Goal: Task Accomplishment & Management: Manage account settings

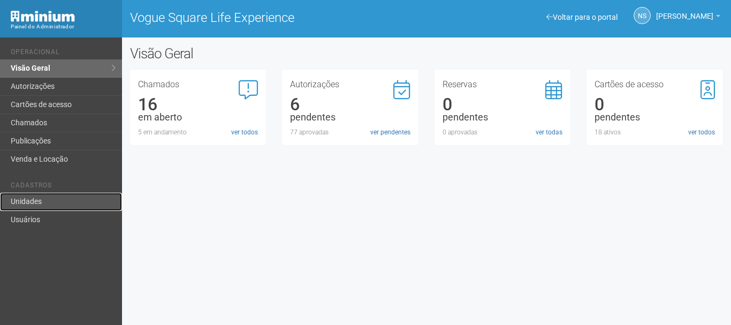
click at [24, 196] on link "Unidades" at bounding box center [61, 202] width 122 height 18
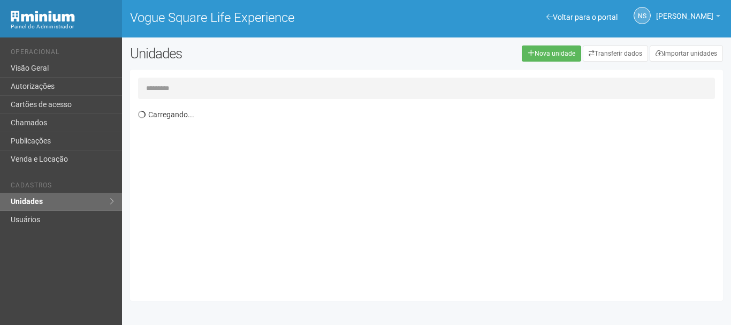
click at [253, 85] on input "text" at bounding box center [426, 88] width 577 height 21
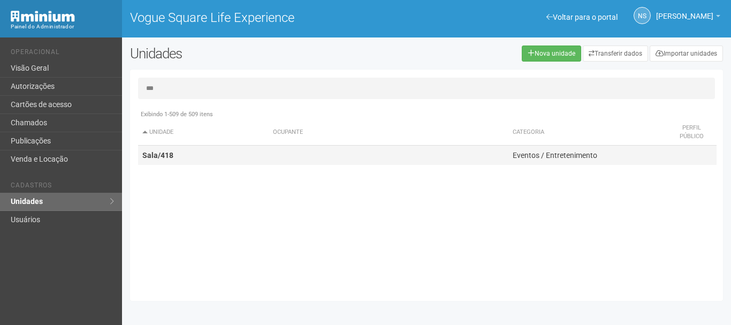
click at [280, 161] on td at bounding box center [388, 155] width 240 height 20
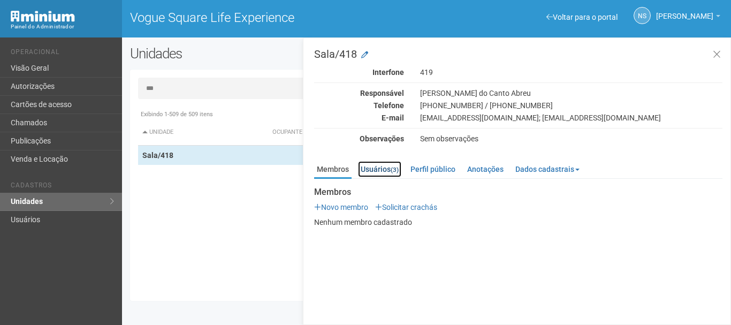
click at [393, 162] on link "Usuários (3)" at bounding box center [379, 169] width 43 height 16
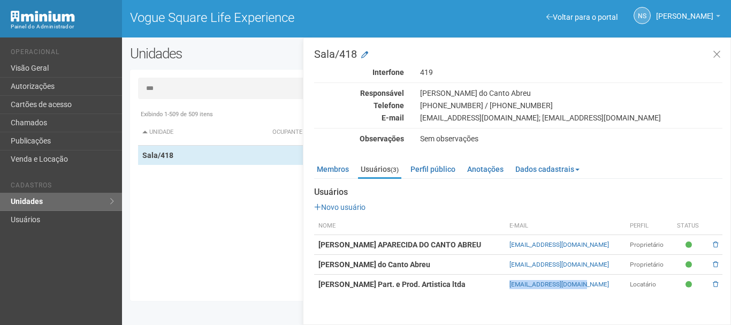
drag, startPoint x: 493, startPoint y: 285, endPoint x: 578, endPoint y: 289, distance: 85.1
click at [578, 289] on td "cleide@angelica.com.br" at bounding box center [565, 284] width 120 height 20
copy link "cleide@angelica.com.br"
click at [338, 176] on link "Membros" at bounding box center [332, 169] width 37 height 16
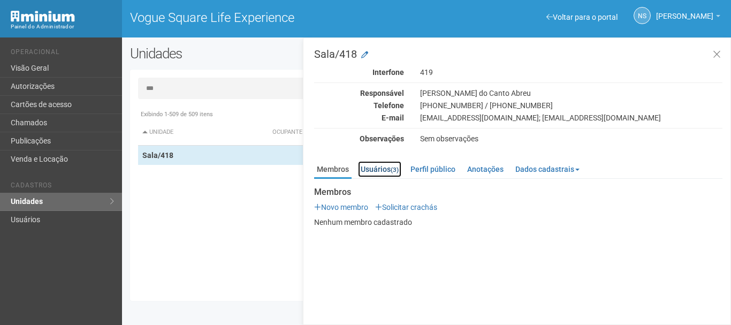
click at [378, 172] on link "Usuários (3)" at bounding box center [379, 169] width 43 height 16
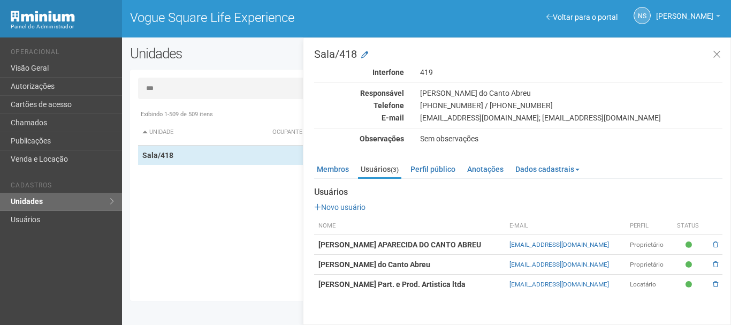
click at [181, 90] on input "***" at bounding box center [426, 88] width 577 height 21
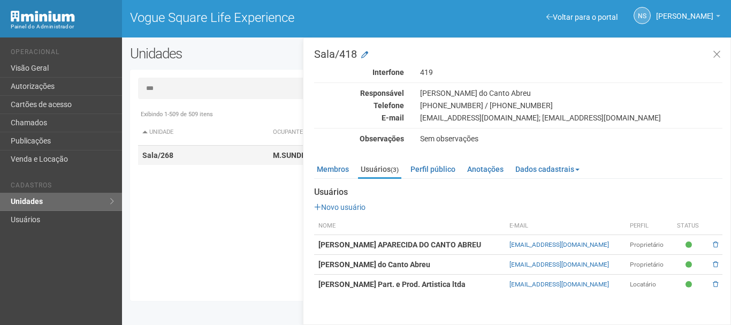
type input "***"
click at [180, 154] on td "Sala/268" at bounding box center [203, 155] width 130 height 20
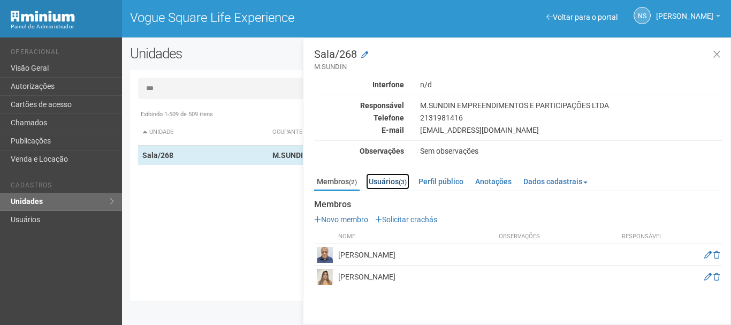
click at [406, 184] on small "(3)" at bounding box center [402, 181] width 8 height 7
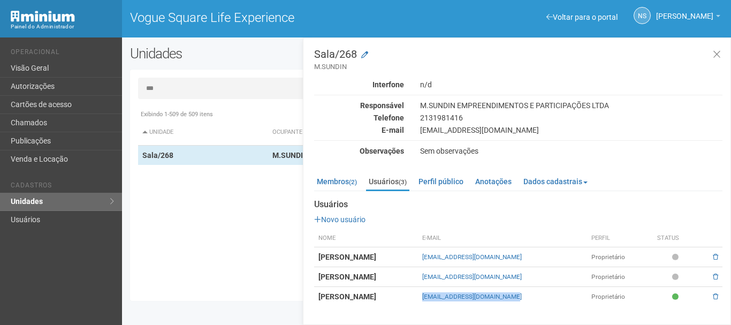
drag, startPoint x: 597, startPoint y: 300, endPoint x: 494, endPoint y: 301, distance: 103.2
click at [494, 301] on td "financeiro@novapecas.com.br" at bounding box center [502, 297] width 169 height 20
copy link "financeiro@novapecas.com.br"
click at [718, 56] on icon at bounding box center [716, 54] width 8 height 11
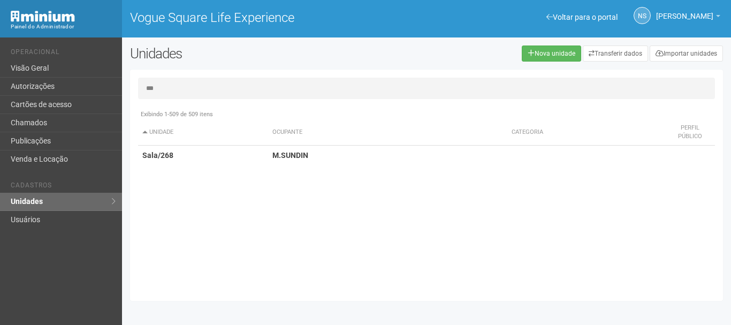
click at [114, 252] on div "Voltar para o portal Operacional Visão Geral Autorizações Cartões de acesso Cha…" at bounding box center [61, 180] width 122 height 287
click at [45, 64] on link "Visão Geral" at bounding box center [61, 68] width 122 height 18
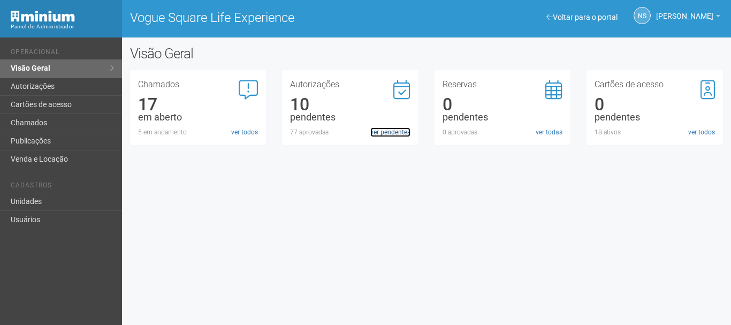
click at [400, 135] on link "ver pendentes" at bounding box center [390, 132] width 40 height 10
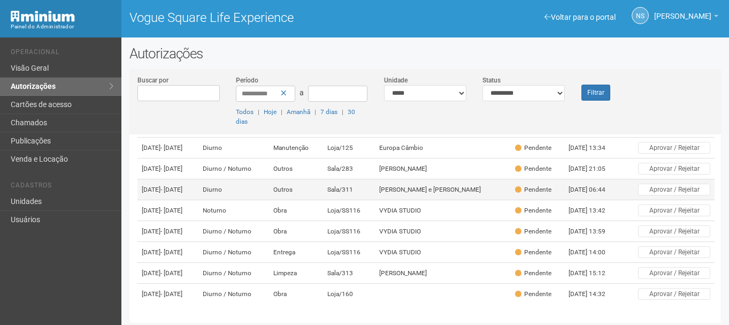
scroll to position [148, 0]
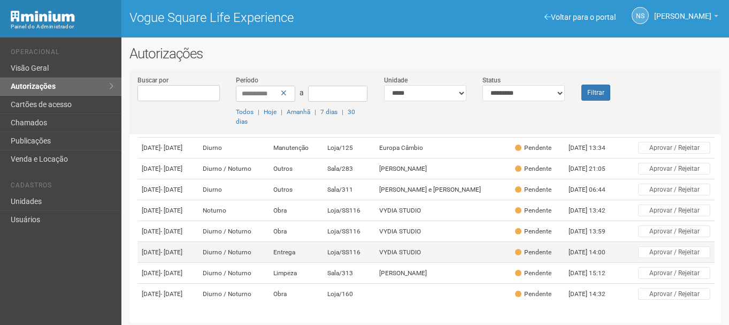
click at [374, 242] on td "Loja/SS116" at bounding box center [348, 252] width 51 height 21
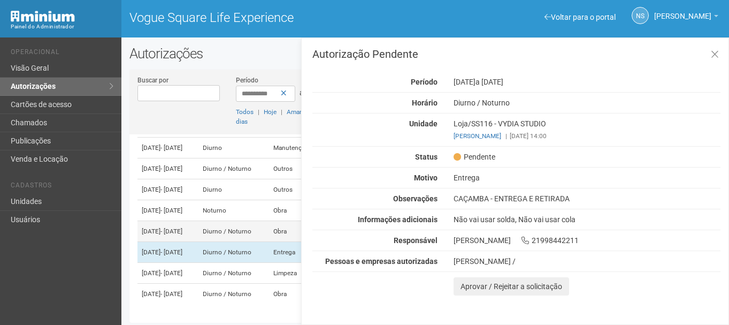
click at [250, 221] on td "Diurno / Noturno" at bounding box center [233, 231] width 71 height 21
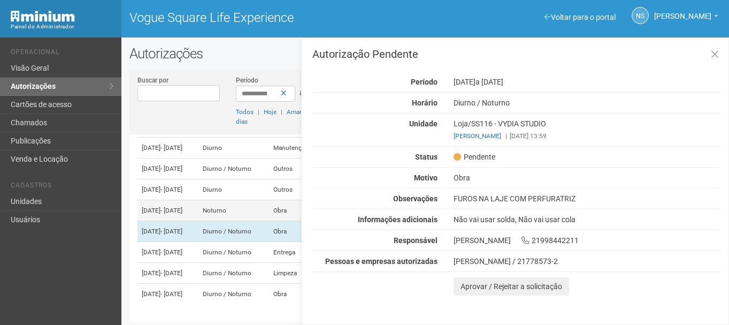
click at [252, 200] on td "Noturno" at bounding box center [233, 210] width 71 height 21
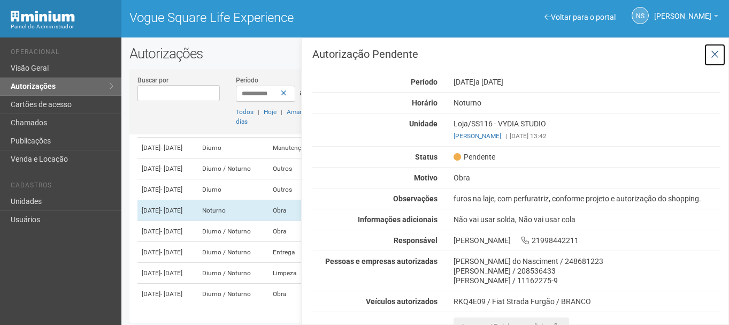
click at [712, 56] on icon at bounding box center [715, 54] width 8 height 11
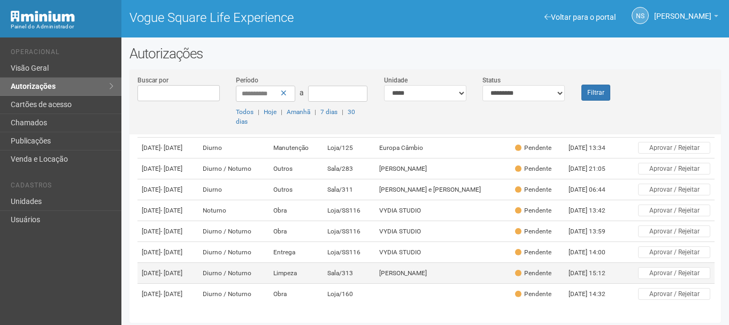
click at [374, 263] on td "Sala/313" at bounding box center [348, 273] width 51 height 21
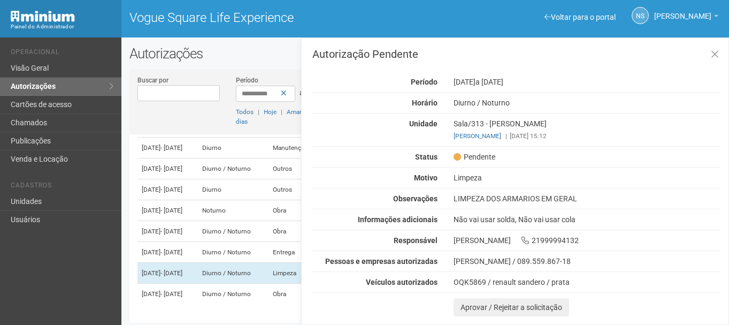
click at [484, 200] on div "LIMPEZA DOS ARMARIOS EM GERAL" at bounding box center [586, 199] width 283 height 10
click at [485, 200] on div "LIMPEZA DOS ARMARIOS EM GERAL" at bounding box center [586, 199] width 283 height 10
click at [720, 59] on button at bounding box center [715, 54] width 22 height 23
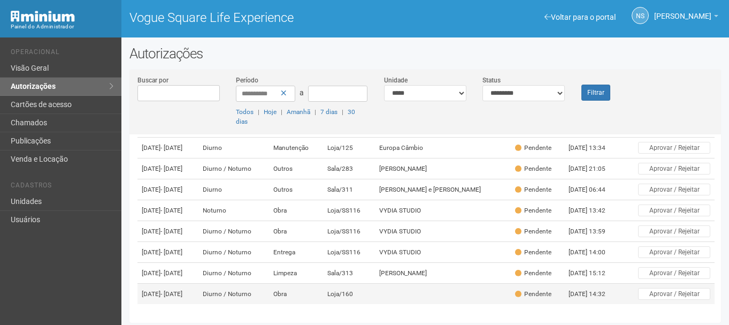
click at [269, 283] on td "Diurno / Noturno" at bounding box center [233, 293] width 71 height 21
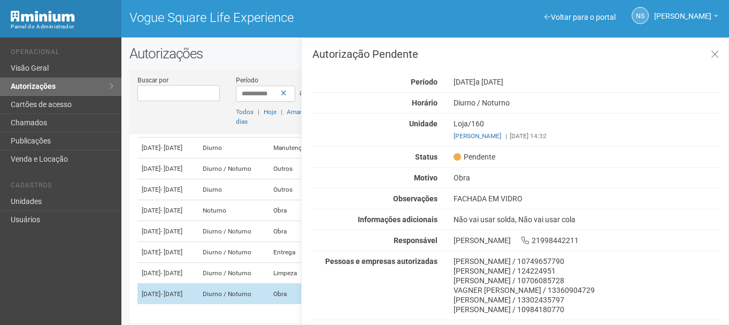
click at [198, 283] on td "12/09/2025 - 12/10/2025" at bounding box center [167, 293] width 61 height 21
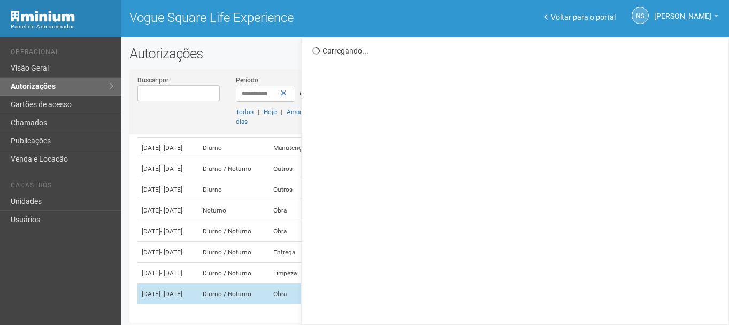
click at [198, 283] on td "12/09/2025 - 12/10/2025" at bounding box center [167, 293] width 61 height 21
